Goal: Transaction & Acquisition: Purchase product/service

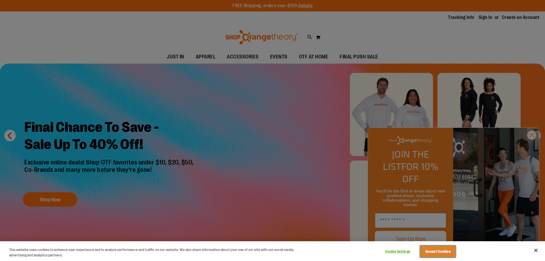
click at [432, 254] on button "Accept Cookies" at bounding box center [438, 251] width 36 height 12
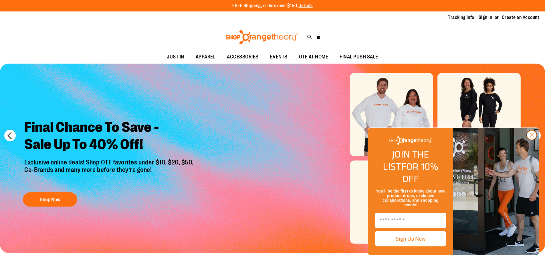
click at [533, 140] on circle "Close dialog" at bounding box center [531, 134] width 9 height 9
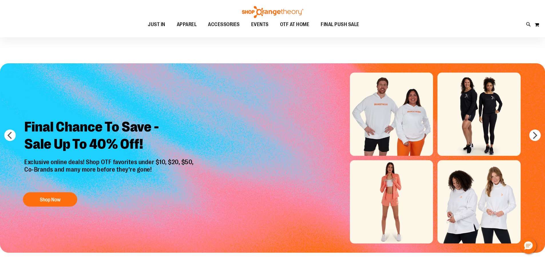
scroll to position [28, 0]
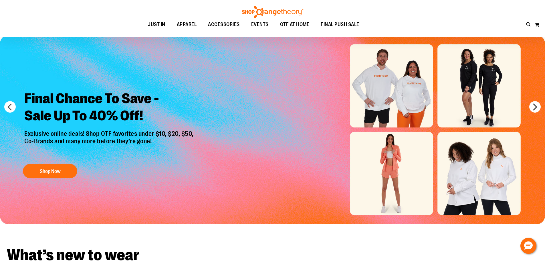
click at [395, 171] on img "Slide 1 of 6" at bounding box center [272, 129] width 545 height 189
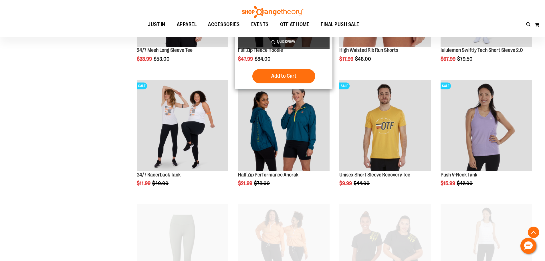
scroll to position [80, 0]
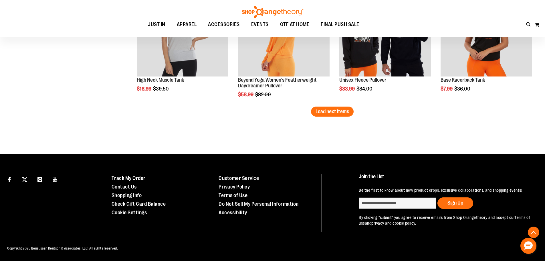
scroll to position [921, 0]
